Goal: Transaction & Acquisition: Purchase product/service

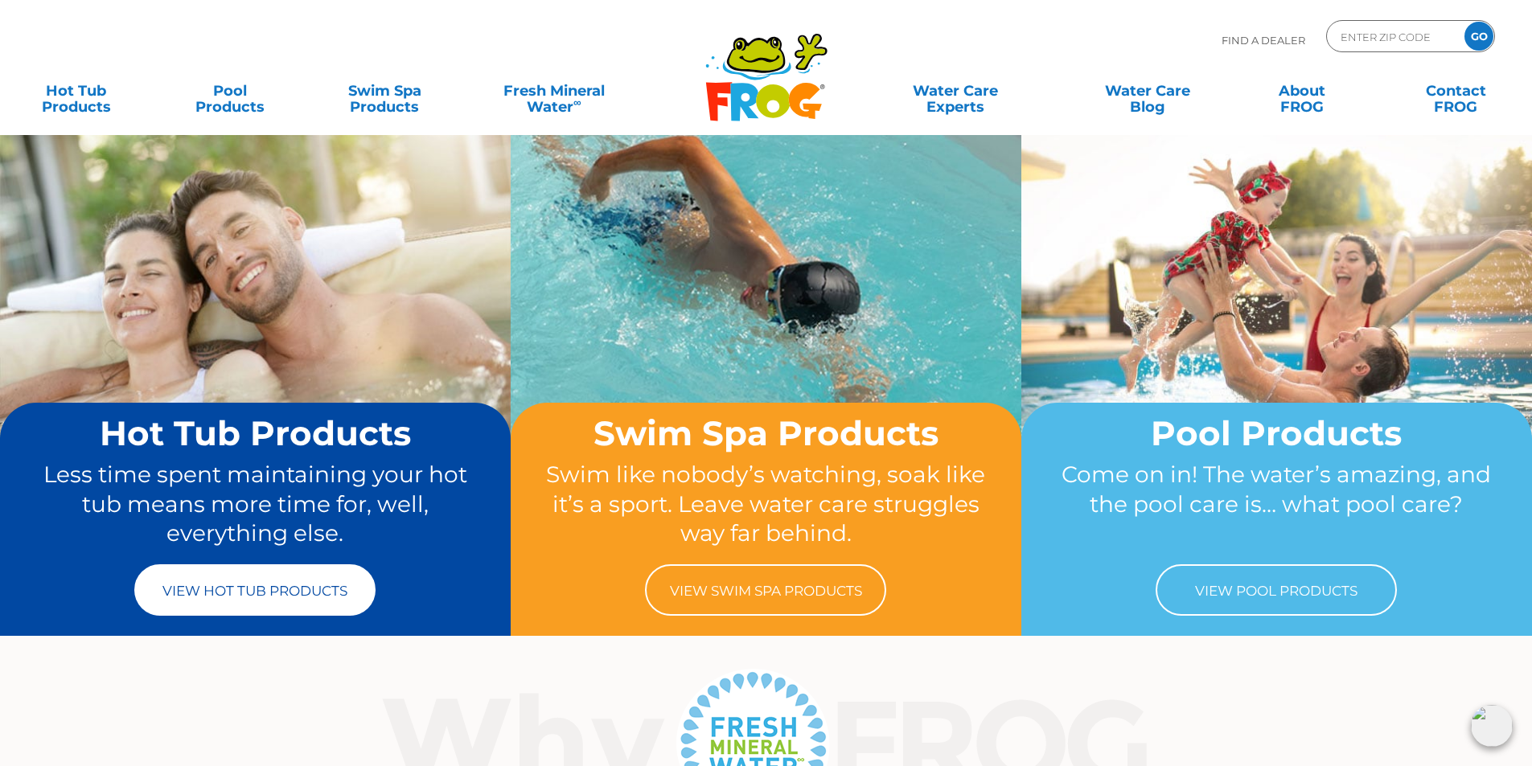
click at [305, 600] on link "View Hot Tub Products" at bounding box center [254, 589] width 241 height 51
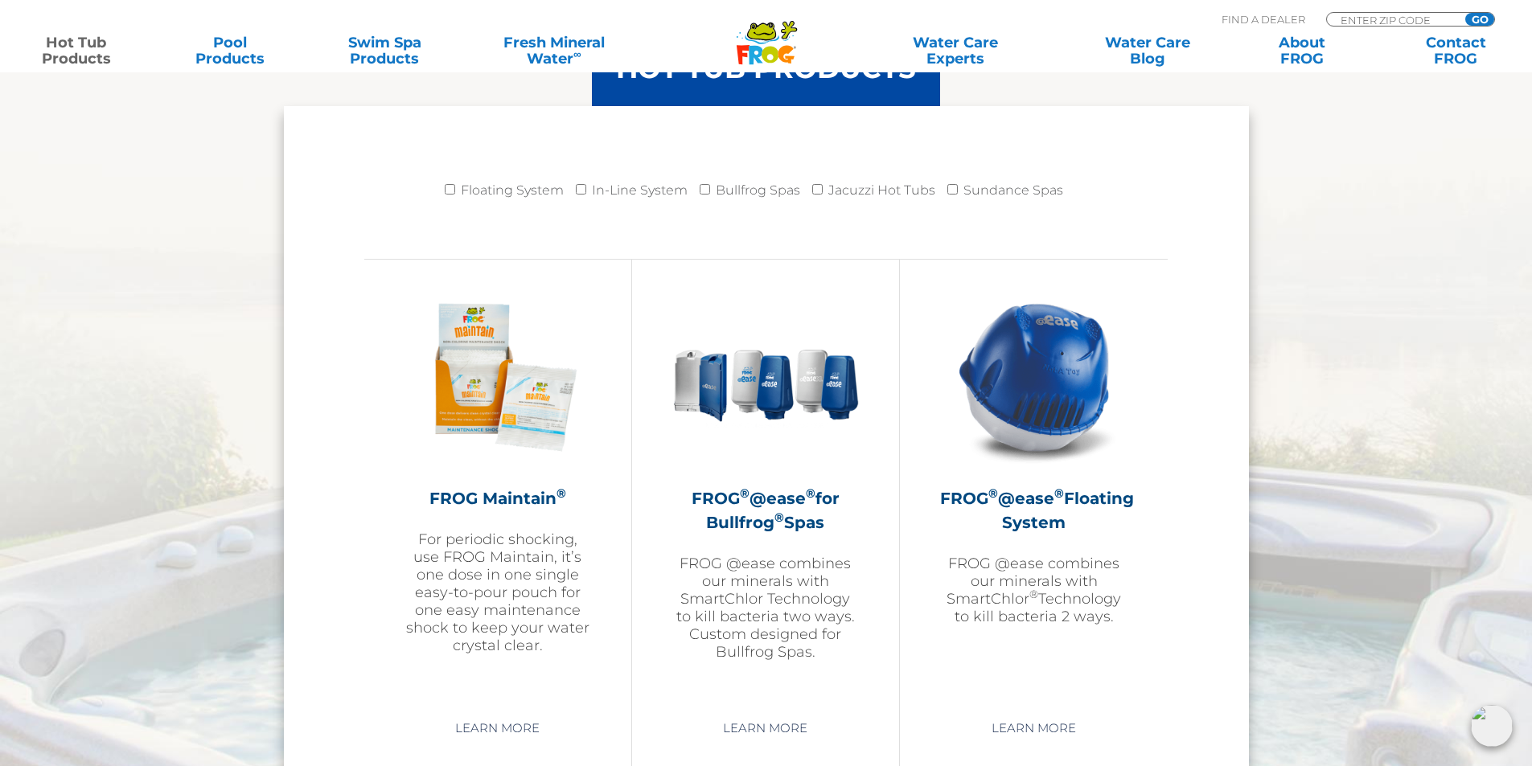
scroll to position [1849, 0]
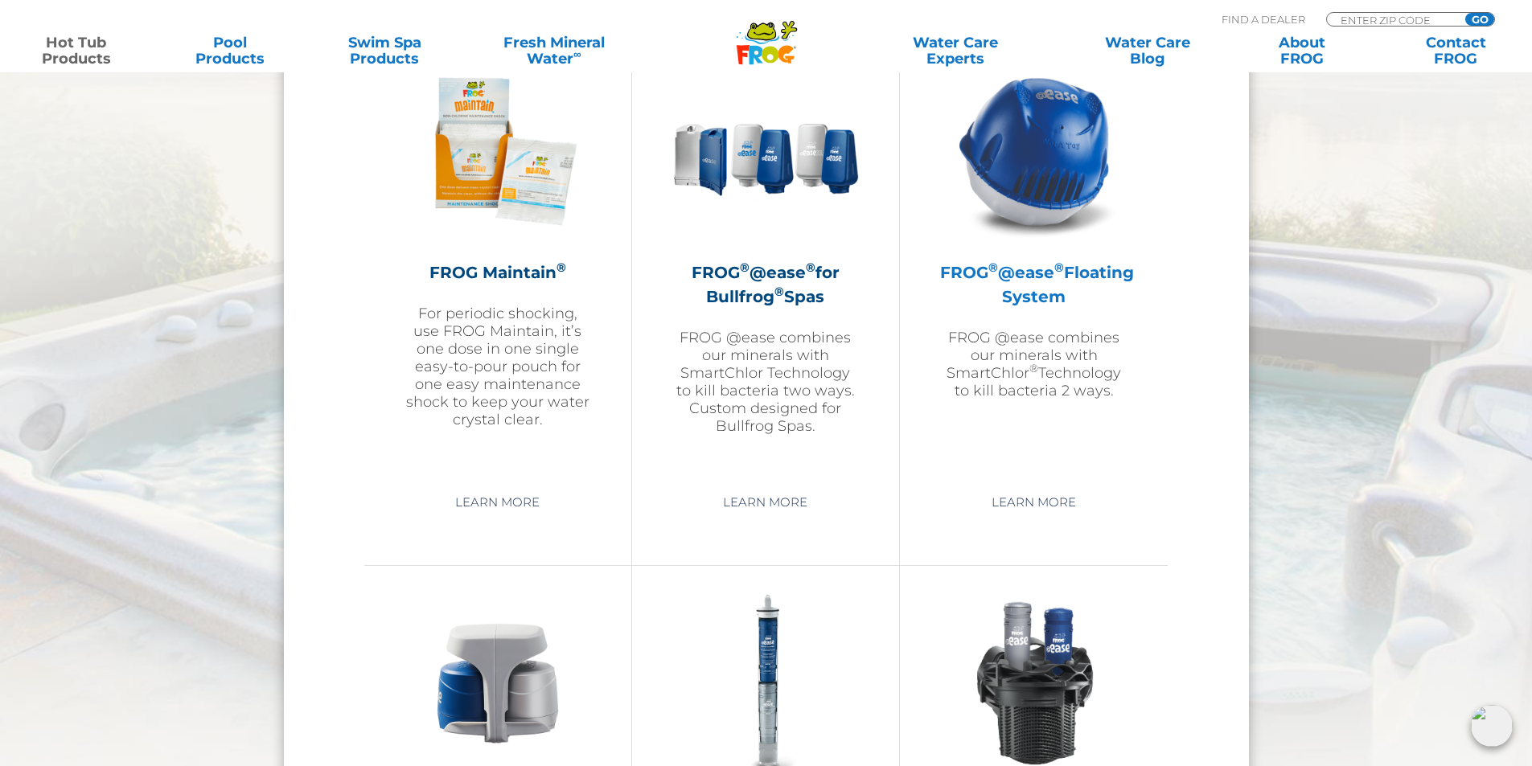
click at [999, 287] on h2 "FROG ® @ease ® Floating System" at bounding box center [1033, 284] width 187 height 48
